Goal: Information Seeking & Learning: Learn about a topic

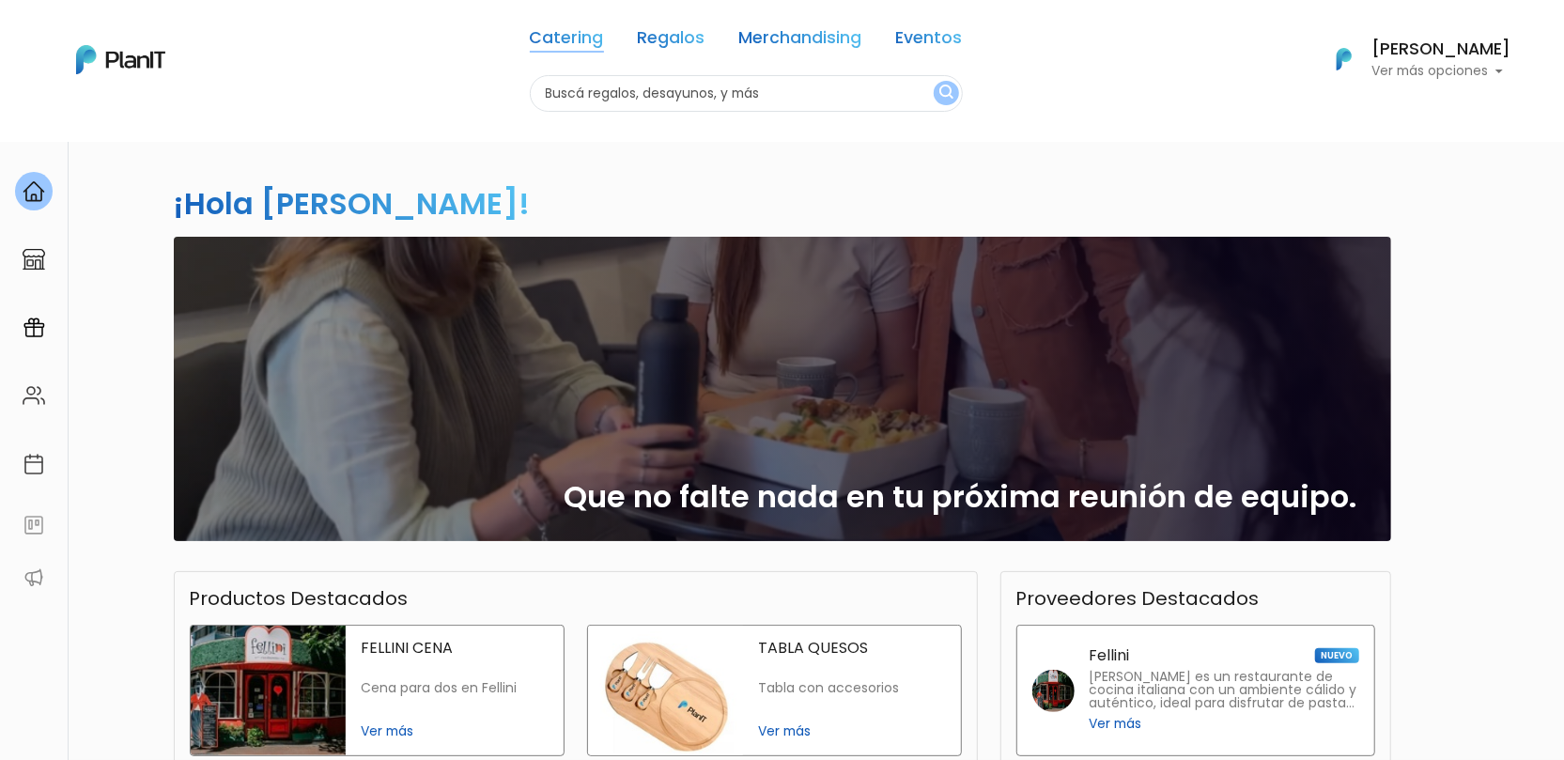
click at [587, 30] on link "Catering" at bounding box center [567, 41] width 74 height 23
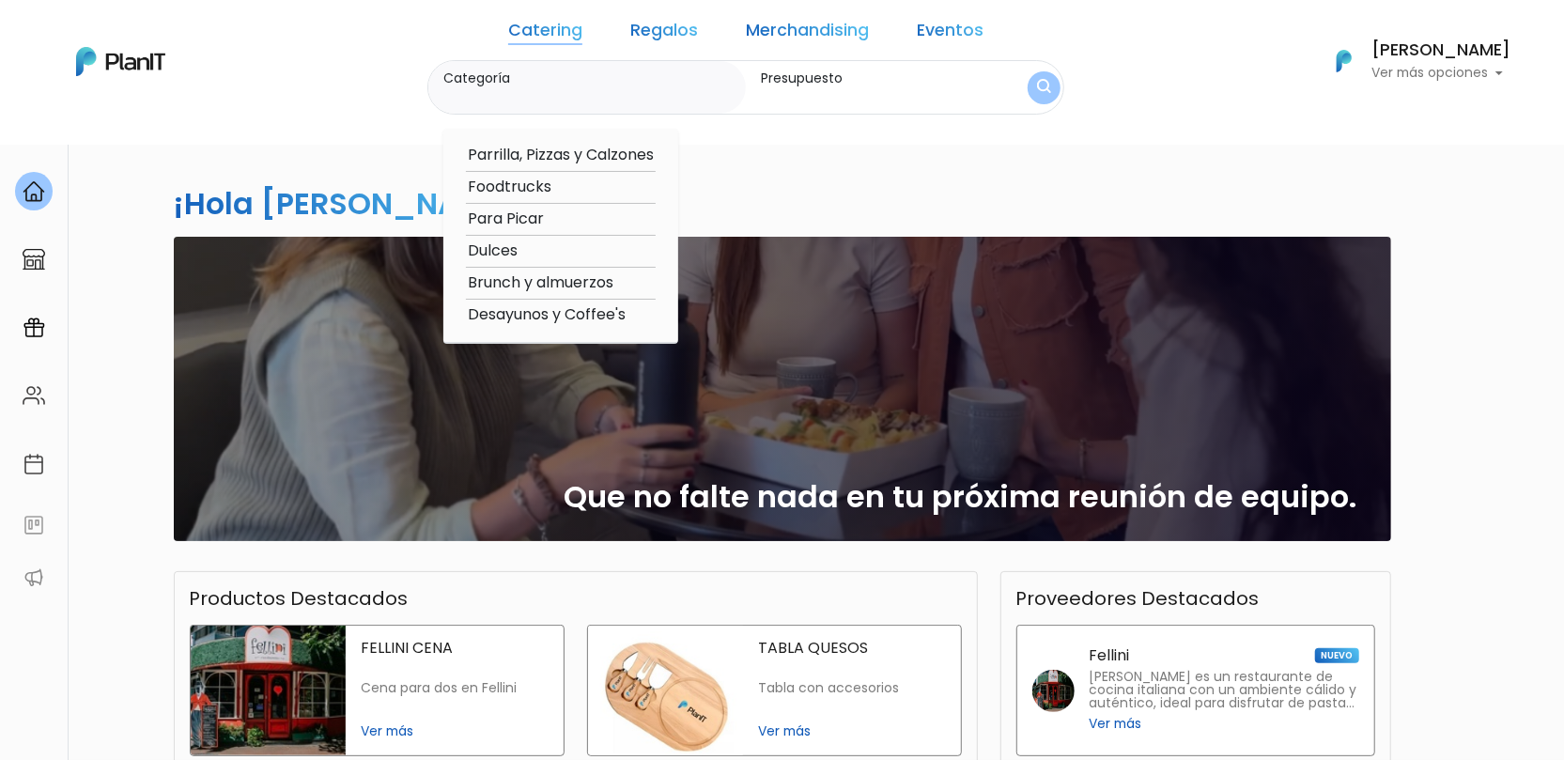
click at [680, 23] on link "Regalos" at bounding box center [664, 34] width 68 height 23
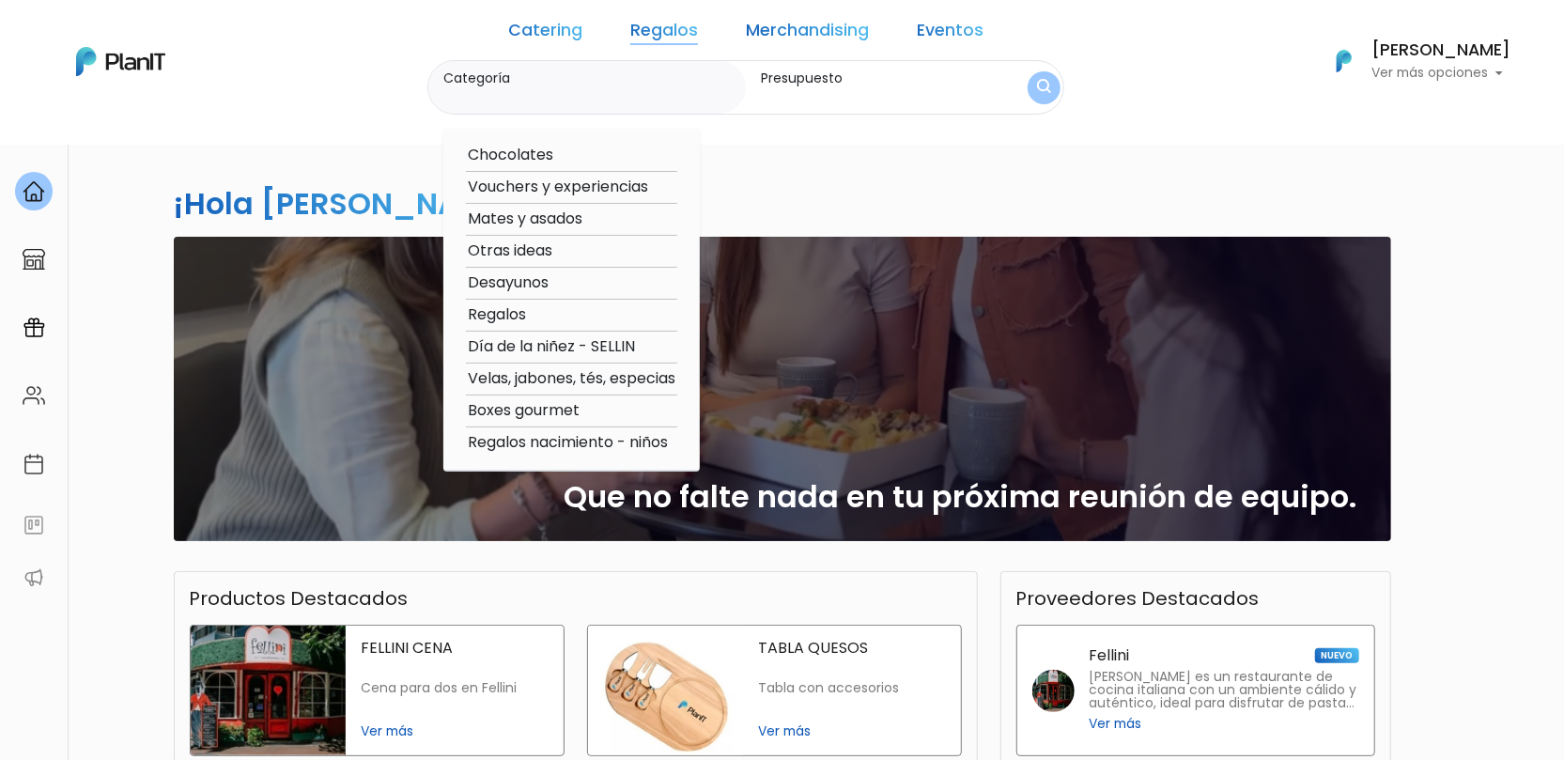
click at [754, 28] on link "Merchandising" at bounding box center [807, 34] width 123 height 23
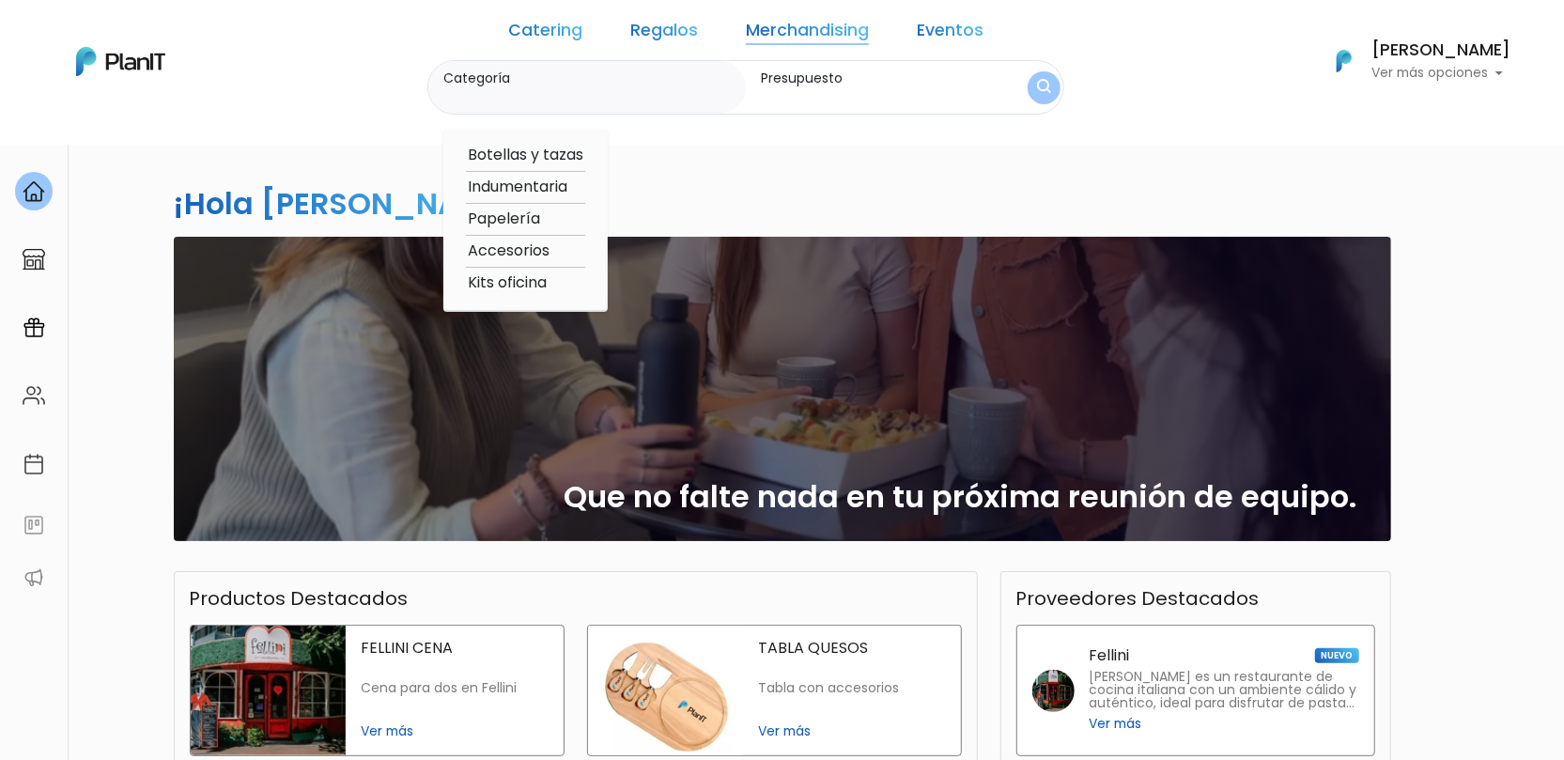
click at [645, 28] on link "Regalos" at bounding box center [664, 34] width 68 height 23
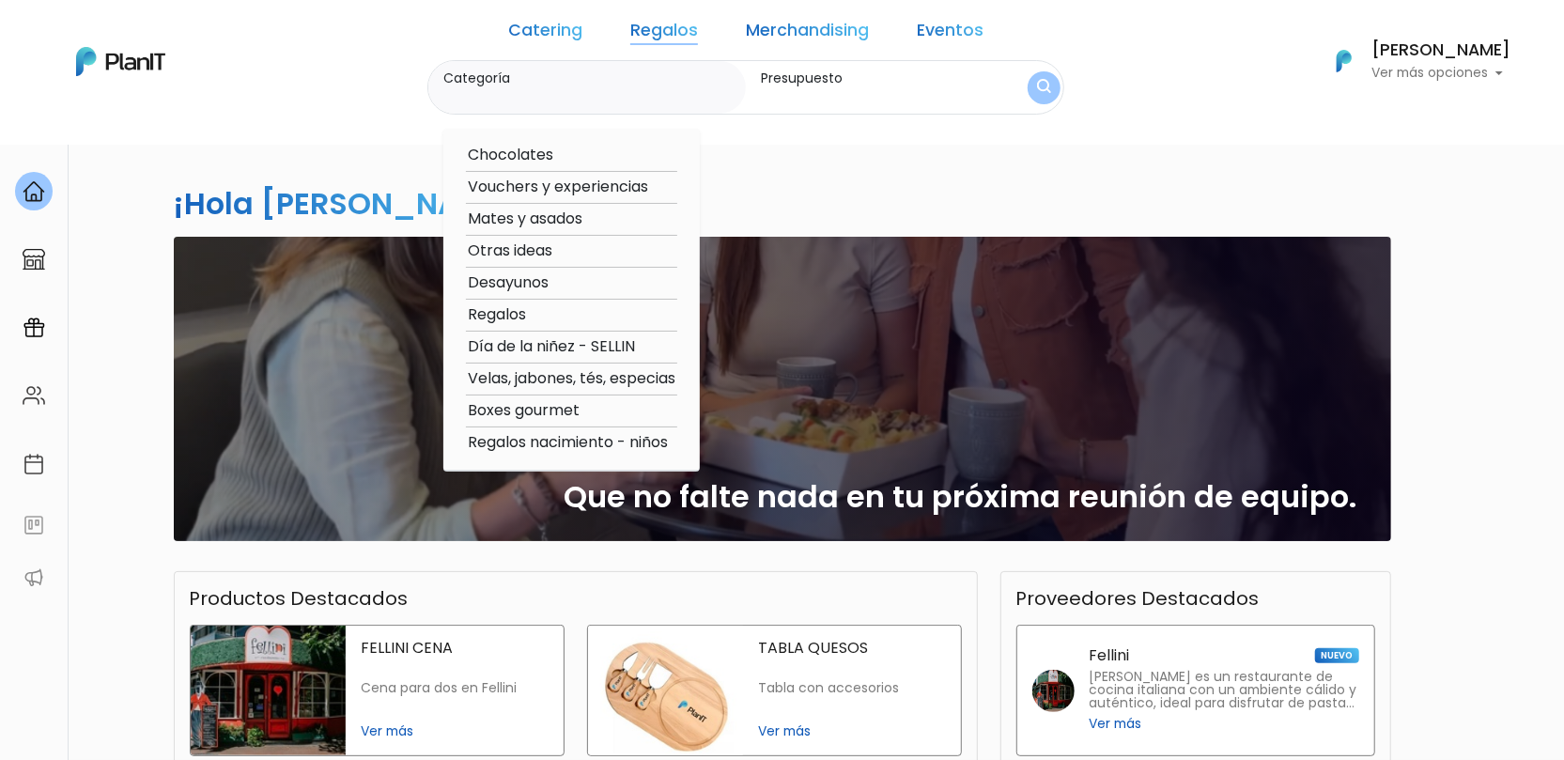
click at [678, 41] on link "Regalos" at bounding box center [664, 34] width 68 height 23
click at [572, 251] on option "Otras ideas" at bounding box center [571, 251] width 211 height 23
type input "Otras ideas"
type input "$0 - $1000"
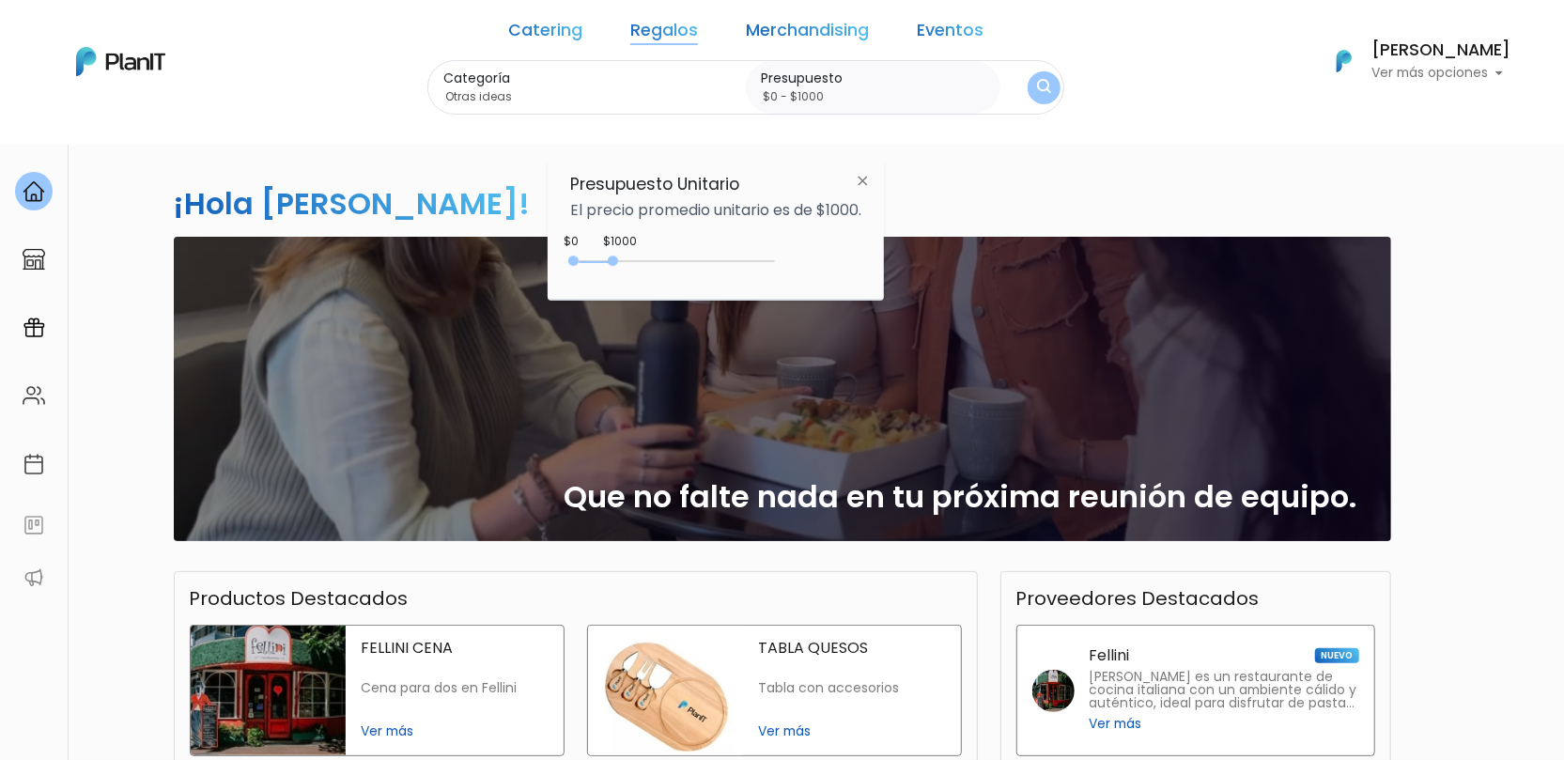
click at [1037, 81] on img "submit" at bounding box center [1044, 88] width 14 height 18
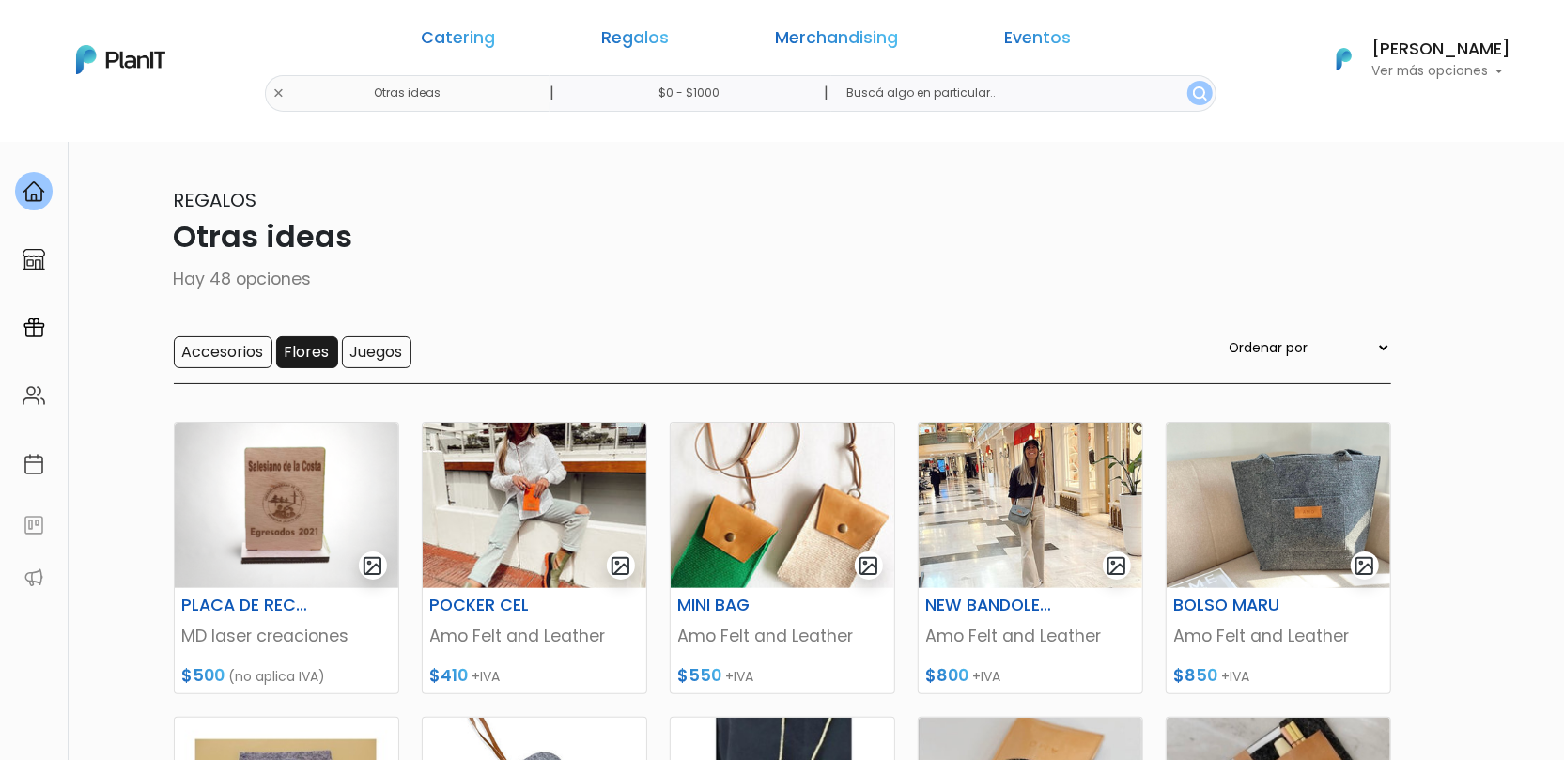
click at [326, 361] on input "Flores" at bounding box center [307, 352] width 62 height 32
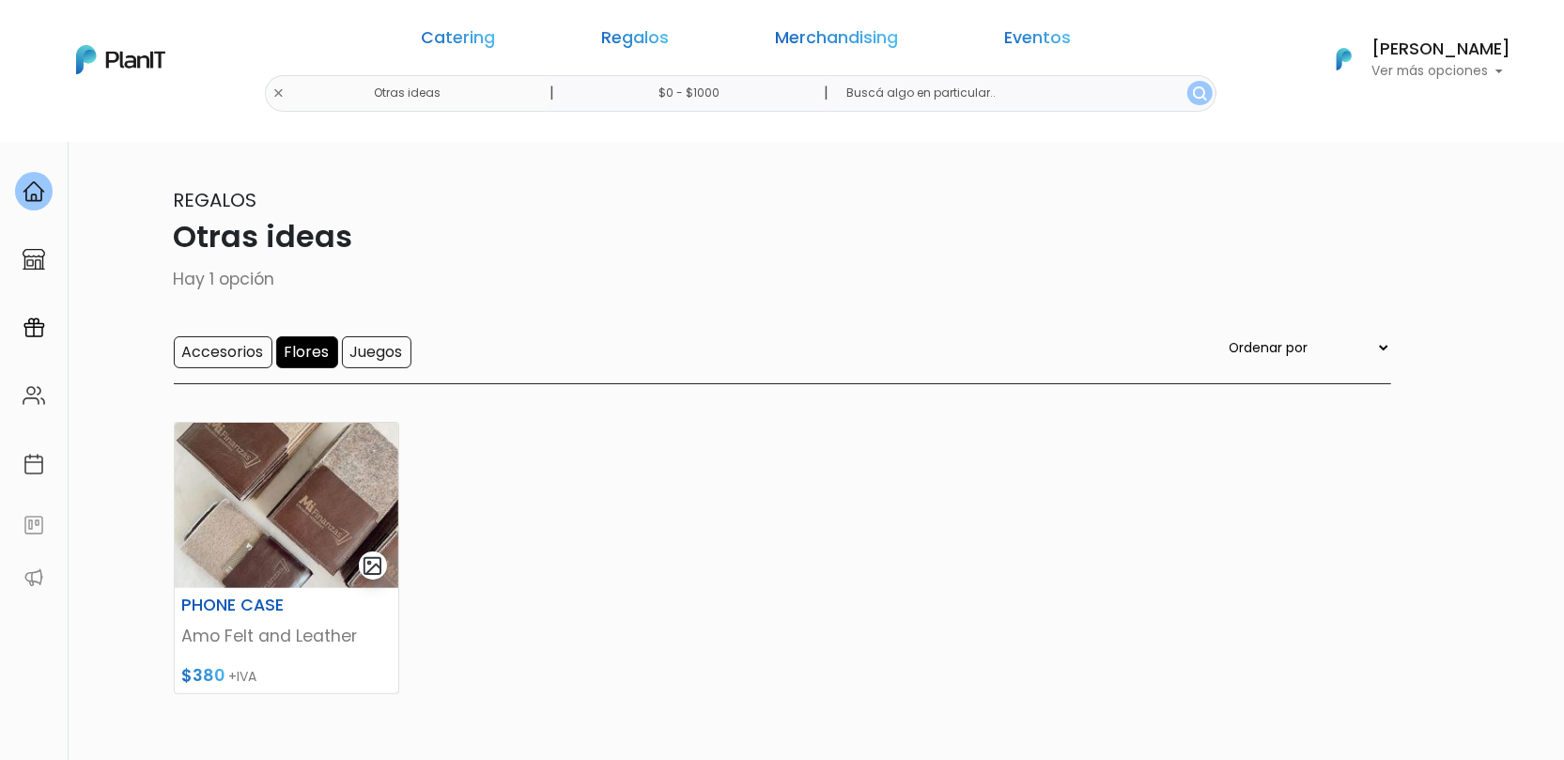
click at [385, 357] on input "Juegos" at bounding box center [377, 352] width 70 height 32
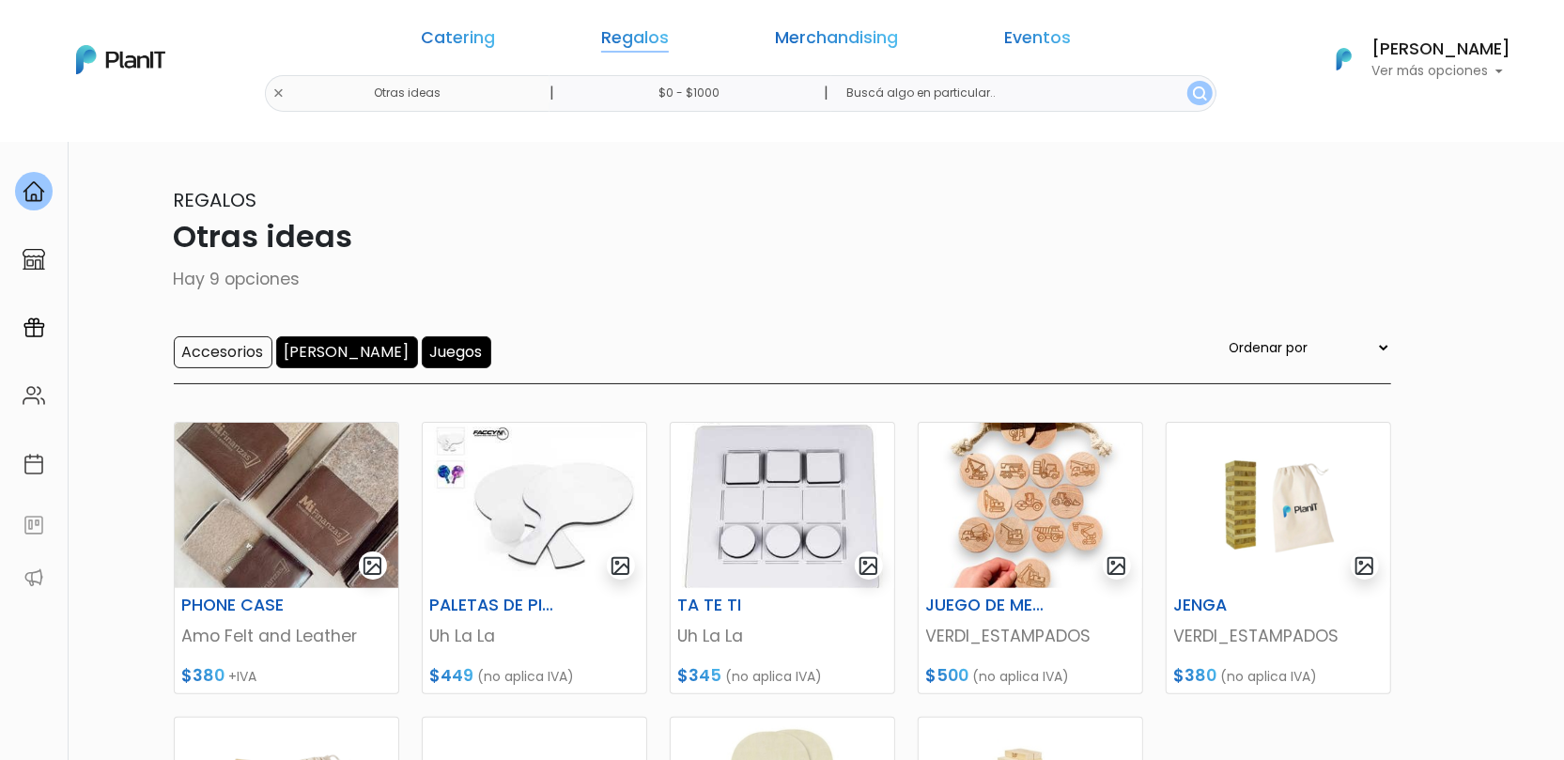
click at [652, 38] on link "Regalos" at bounding box center [635, 41] width 68 height 23
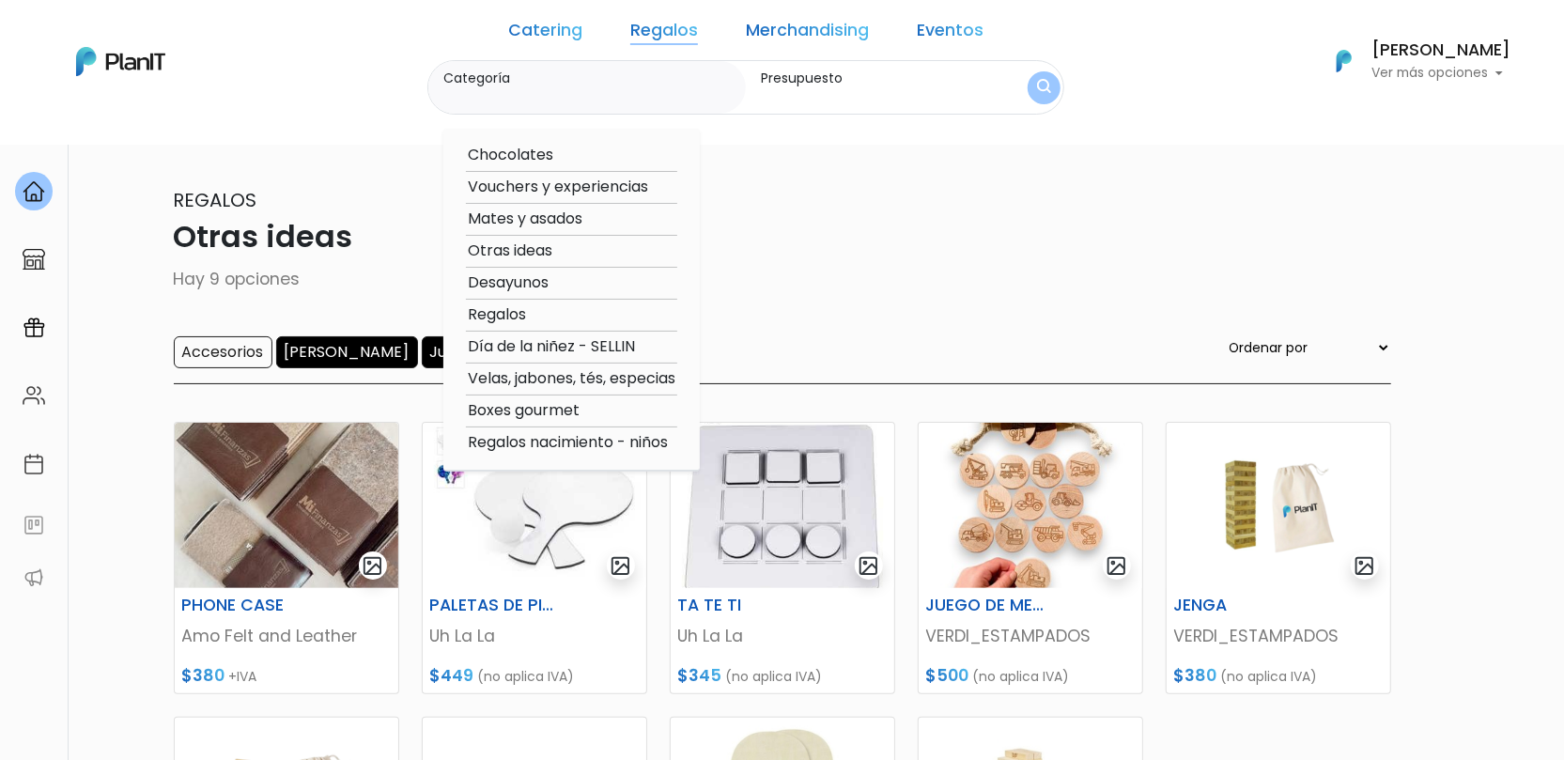
click at [587, 251] on option "Otras ideas" at bounding box center [571, 251] width 211 height 23
type input "Otras ideas"
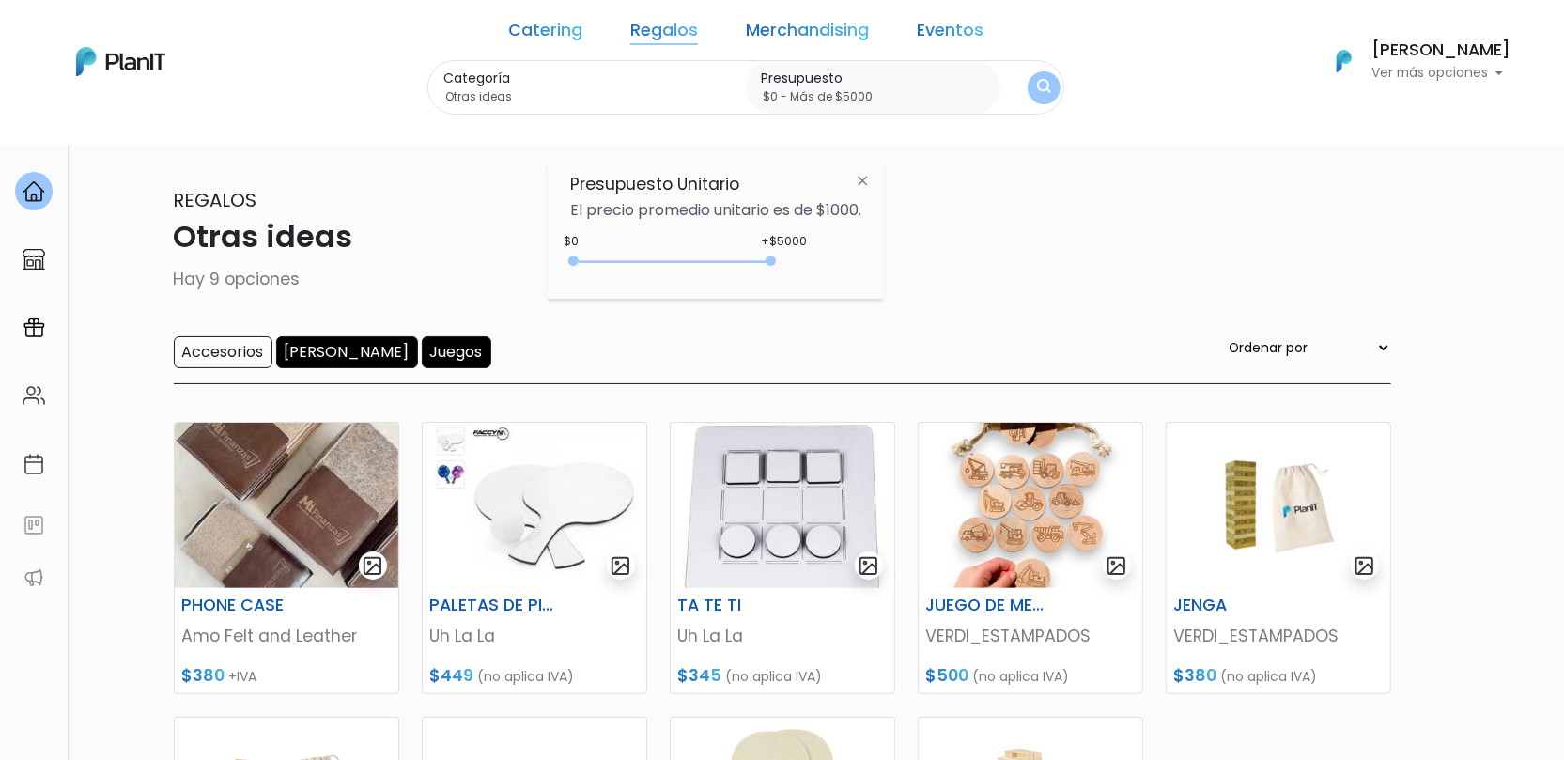
drag, startPoint x: 608, startPoint y: 265, endPoint x: 906, endPoint y: 224, distance: 300.6
click at [857, 280] on div "+$5000 $0 0 : 5000 0 5000 0,5000" at bounding box center [715, 265] width 291 height 38
type input "$0 - Más de $5000"
click at [1037, 86] on img "submit" at bounding box center [1044, 88] width 14 height 18
